Goal: Task Accomplishment & Management: Use online tool/utility

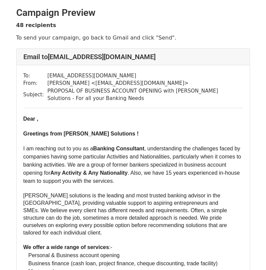
click at [34, 118] on span "Dear ," at bounding box center [30, 119] width 15 height 6
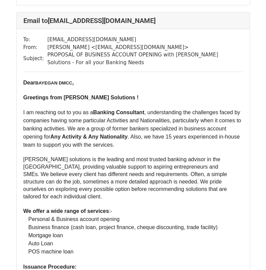
scroll to position [1895, 0]
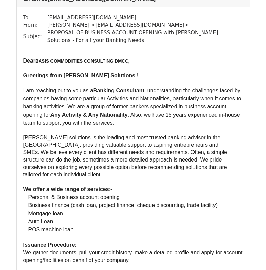
scroll to position [135, 0]
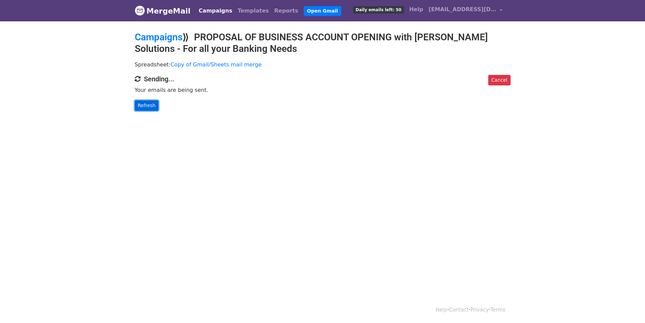
click at [143, 106] on link "Refresh" at bounding box center [147, 105] width 24 height 10
click at [271, 11] on link "Reports" at bounding box center [285, 11] width 29 height 14
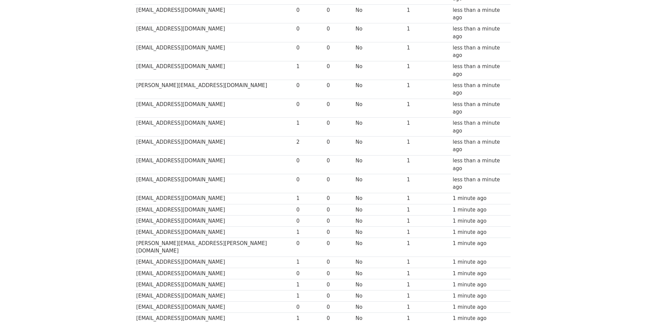
scroll to position [229, 0]
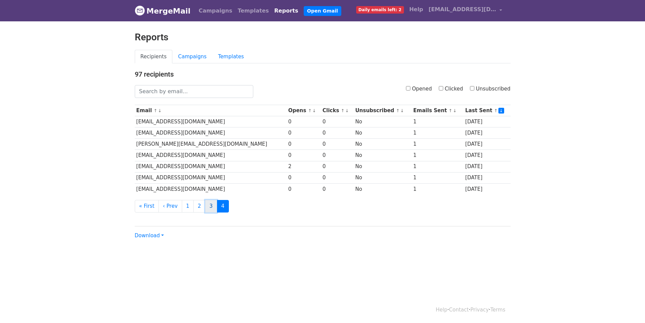
click at [208, 209] on link "3" at bounding box center [211, 206] width 12 height 13
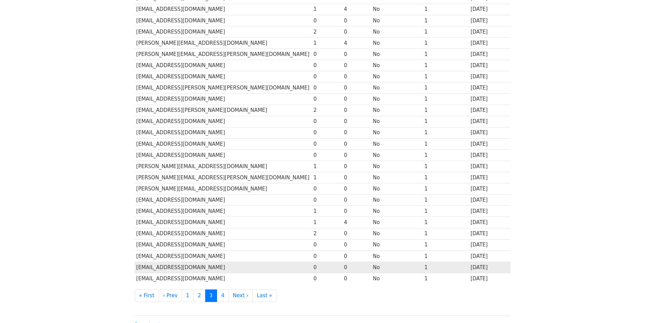
scroll to position [229, 0]
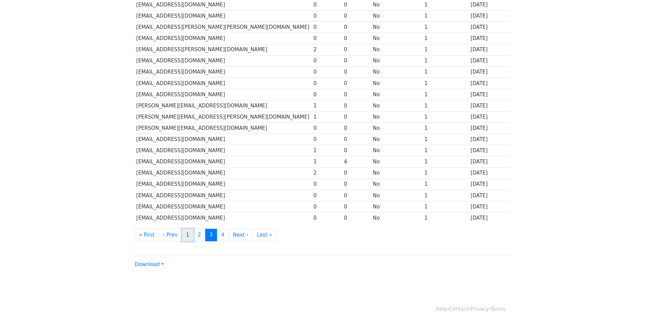
click at [184, 237] on link "1" at bounding box center [188, 234] width 12 height 13
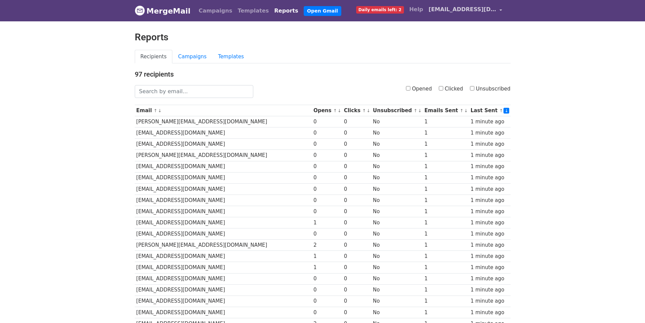
click at [486, 8] on span "[EMAIL_ADDRESS][DOMAIN_NAME]" at bounding box center [463, 9] width 68 height 8
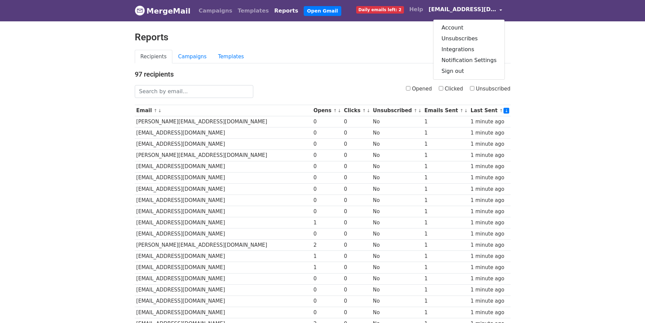
click at [486, 8] on span "[EMAIL_ADDRESS][DOMAIN_NAME]" at bounding box center [463, 9] width 68 height 8
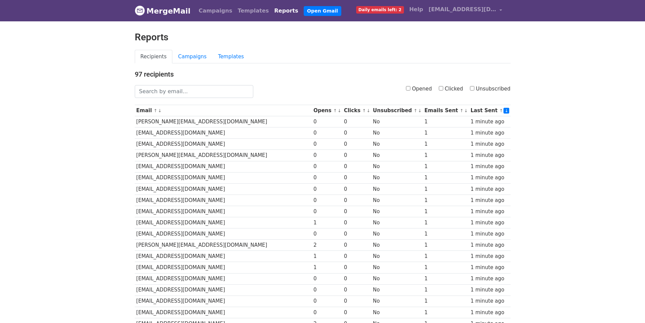
click at [144, 11] on img at bounding box center [140, 10] width 10 height 10
